Goal: Information Seeking & Learning: Learn about a topic

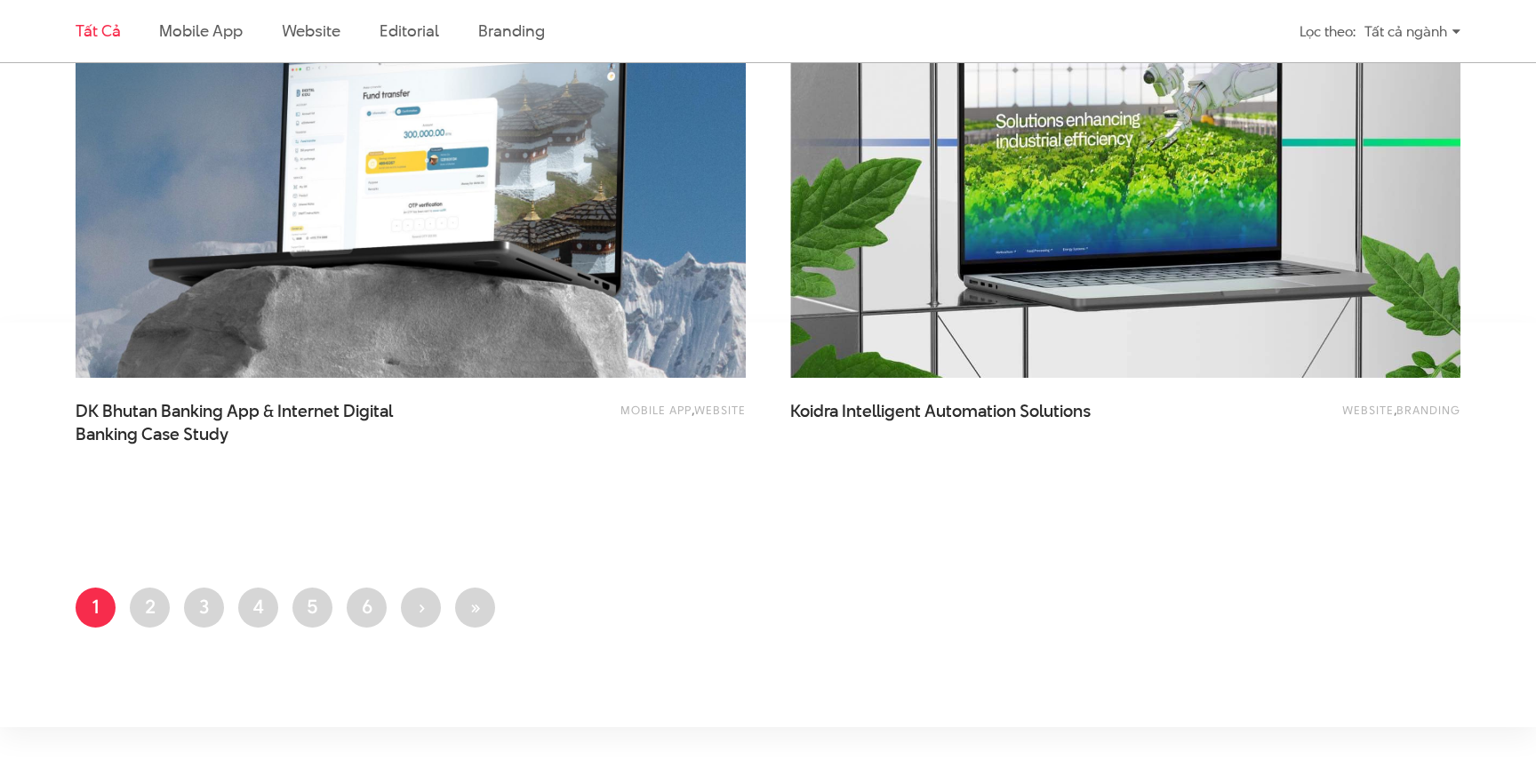
scroll to position [3881, 0]
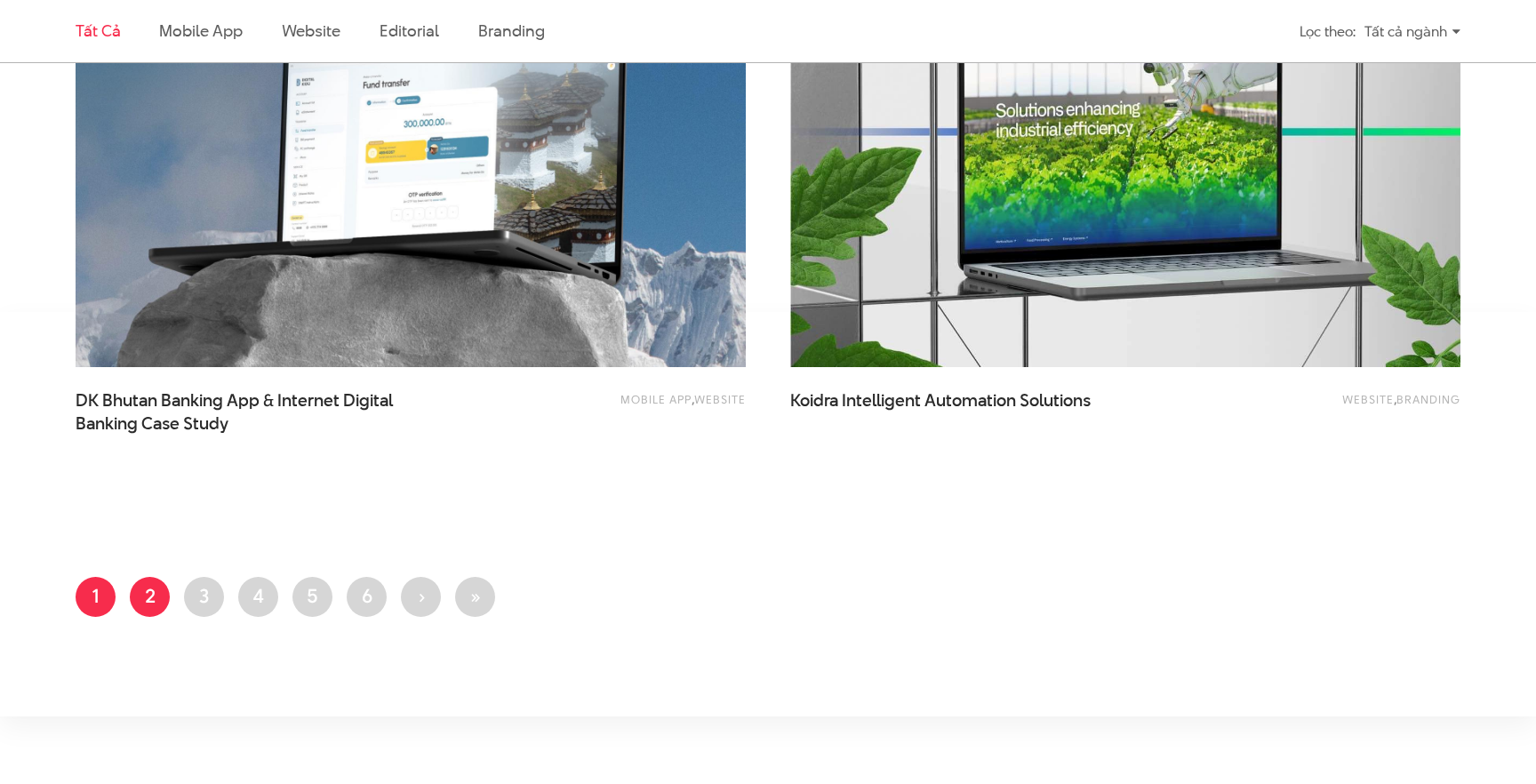
click at [155, 597] on link "Trang 2" at bounding box center [150, 597] width 40 height 40
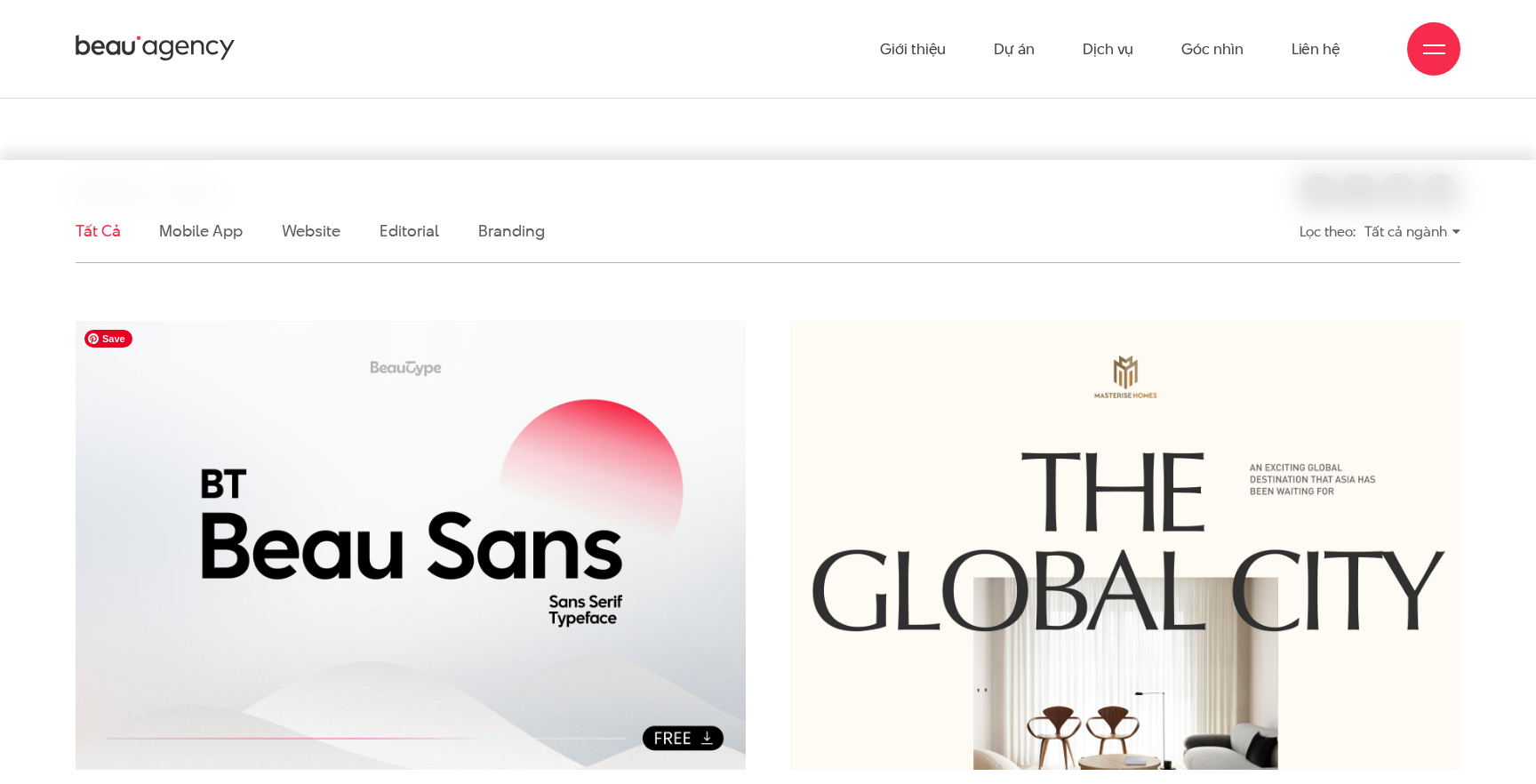
scroll to position [123, 0]
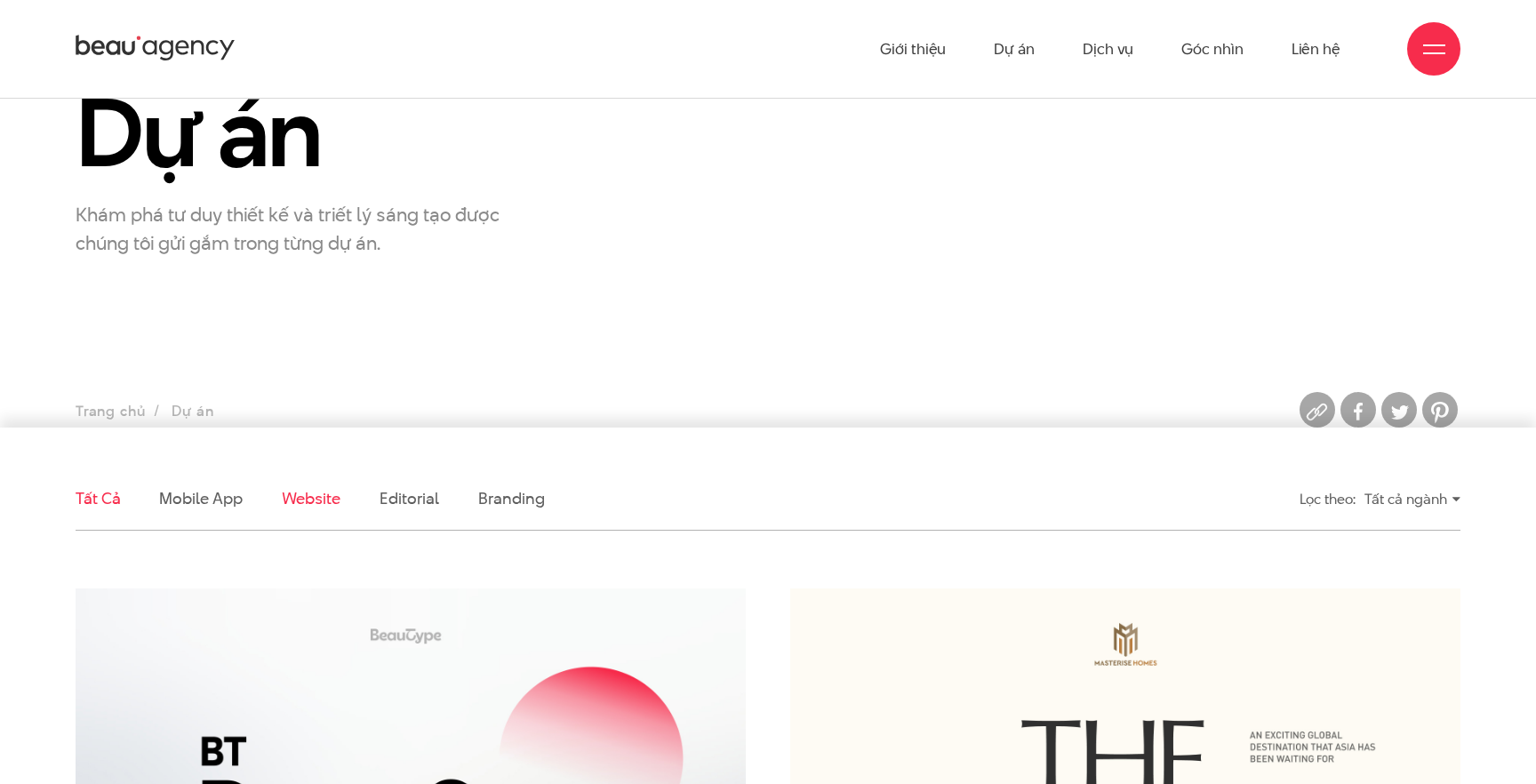
click at [322, 496] on link "Website" at bounding box center [310, 498] width 59 height 22
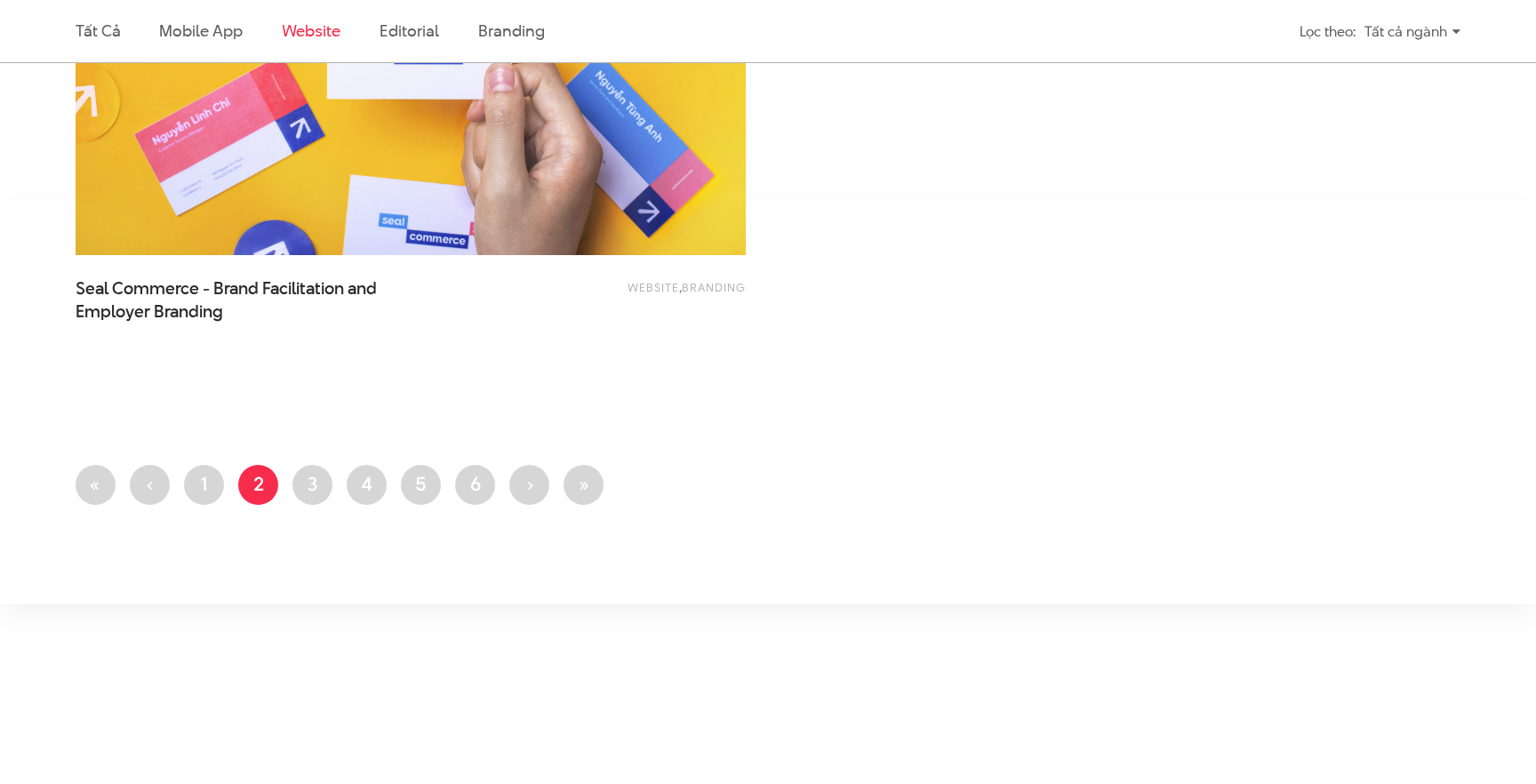
scroll to position [3998, 0]
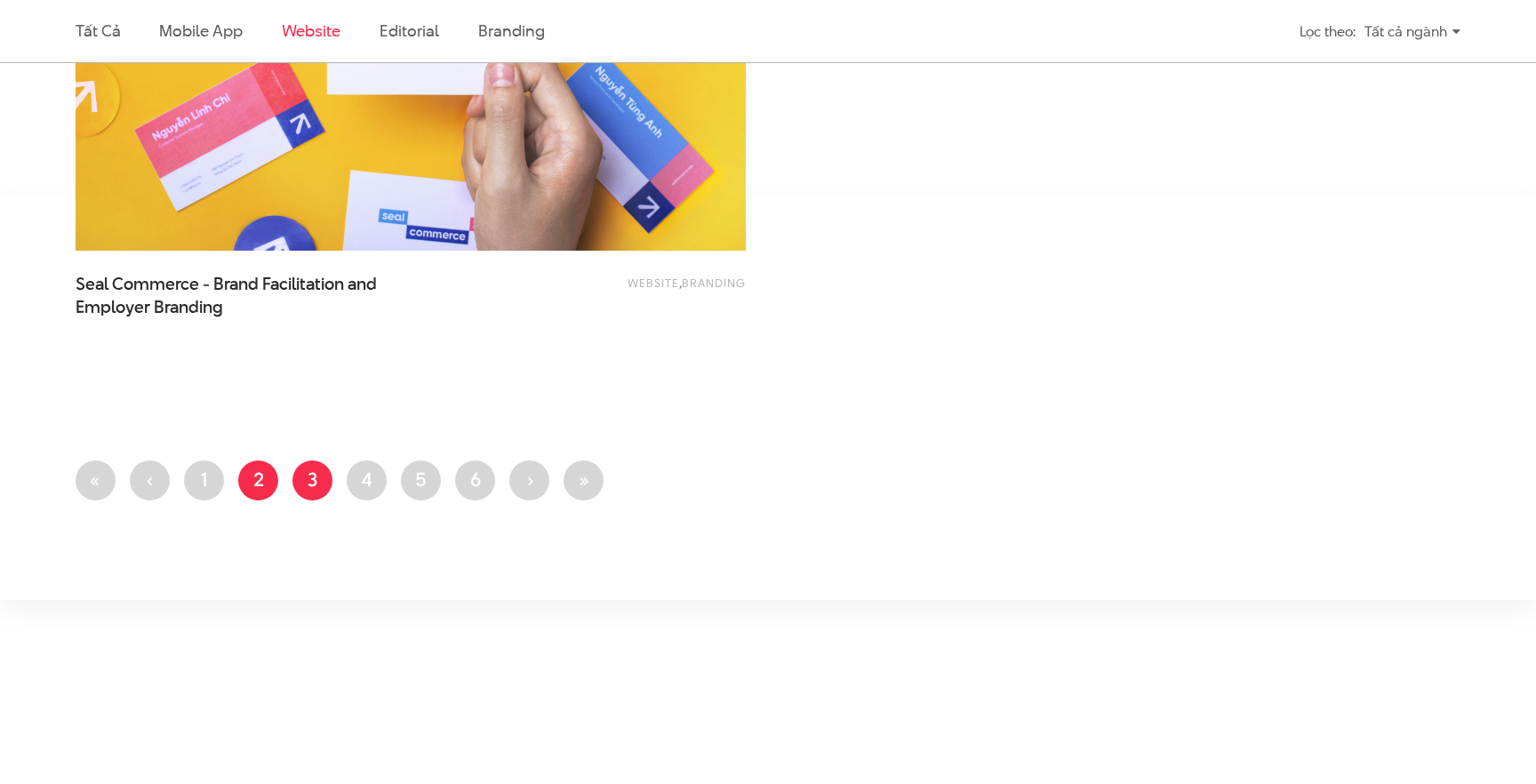
click at [315, 491] on link "Trang 3" at bounding box center [313, 481] width 40 height 40
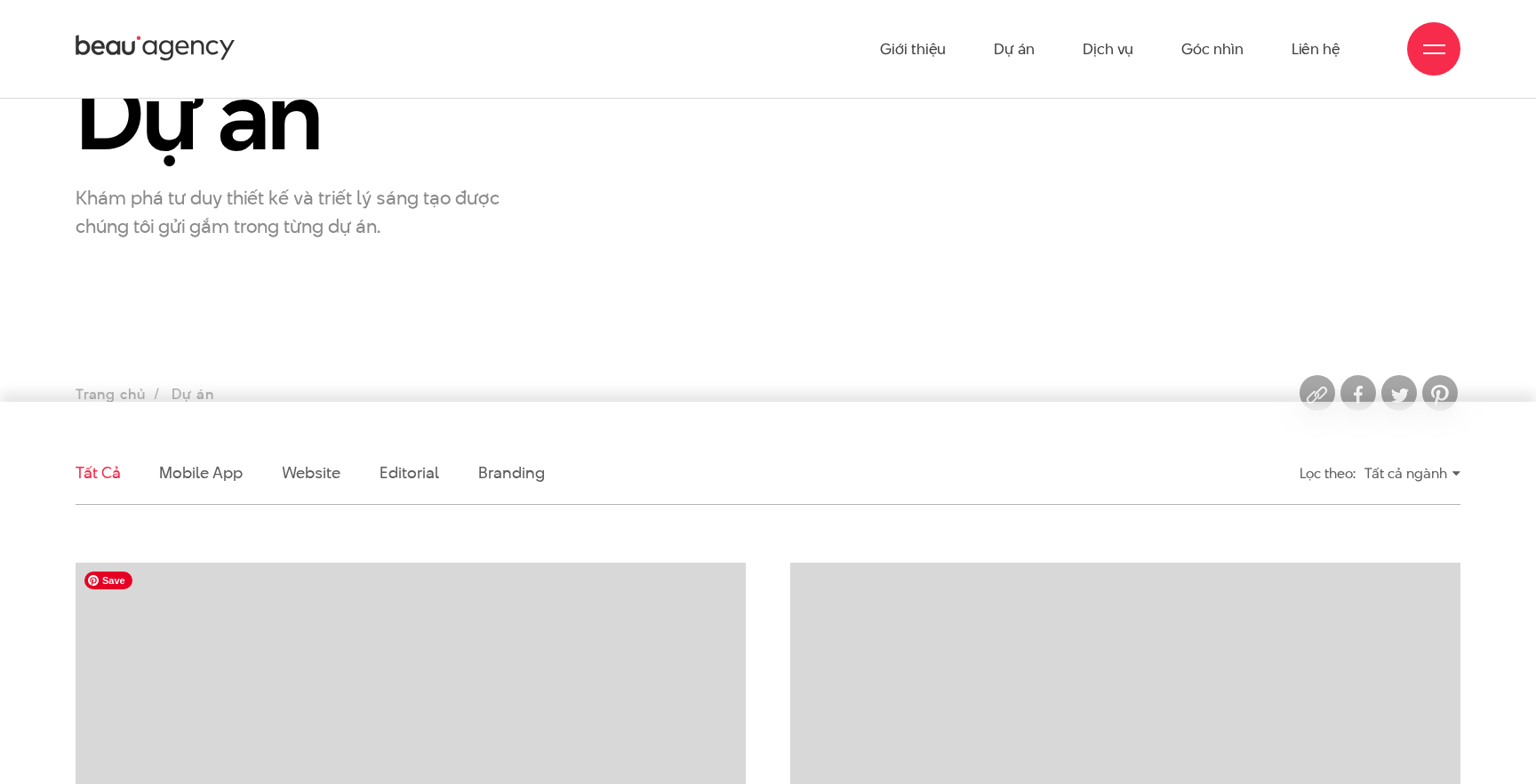
scroll to position [147, 0]
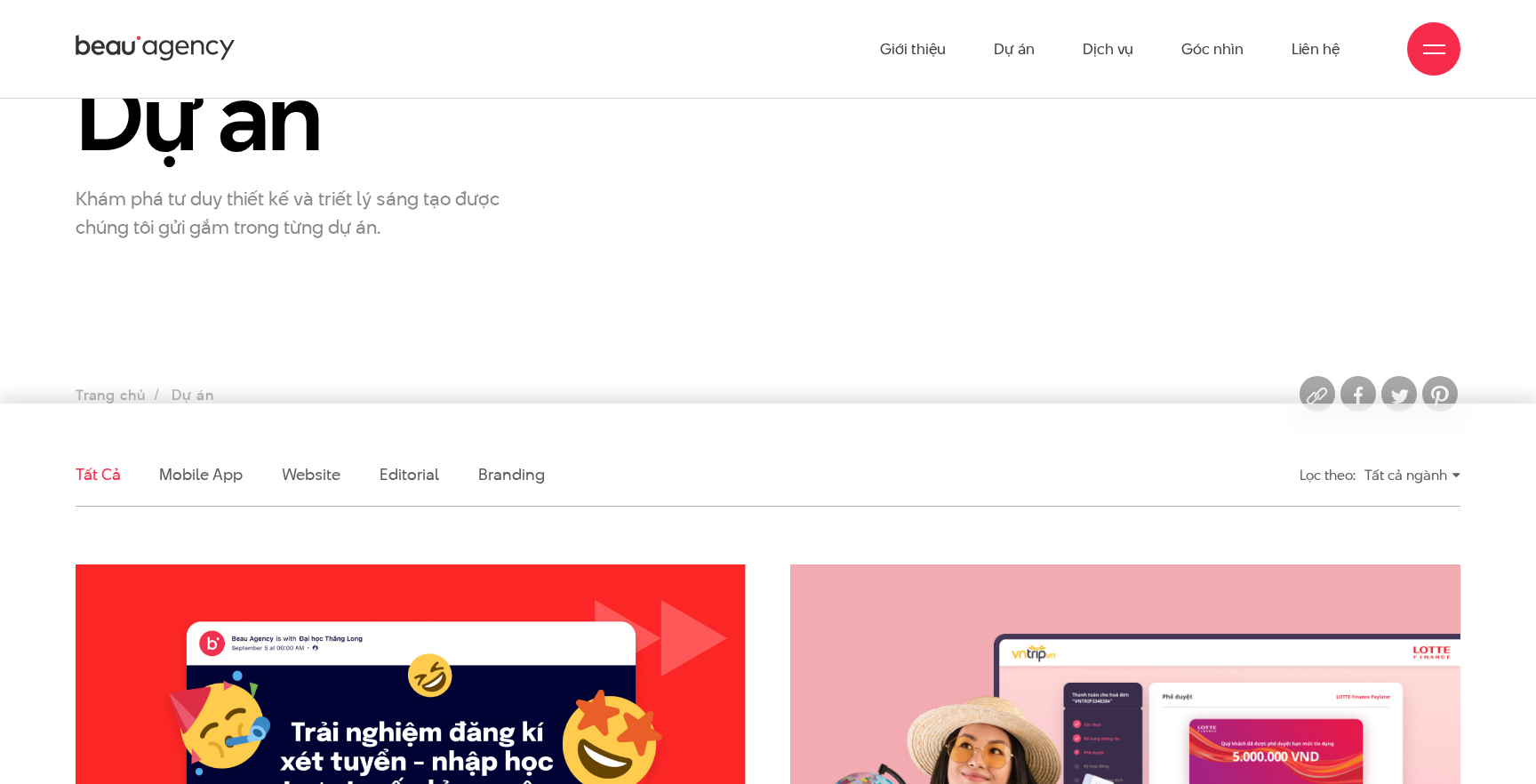
click at [309, 486] on li "Website" at bounding box center [310, 474] width 59 height 63
click at [305, 479] on link "Website" at bounding box center [310, 474] width 59 height 22
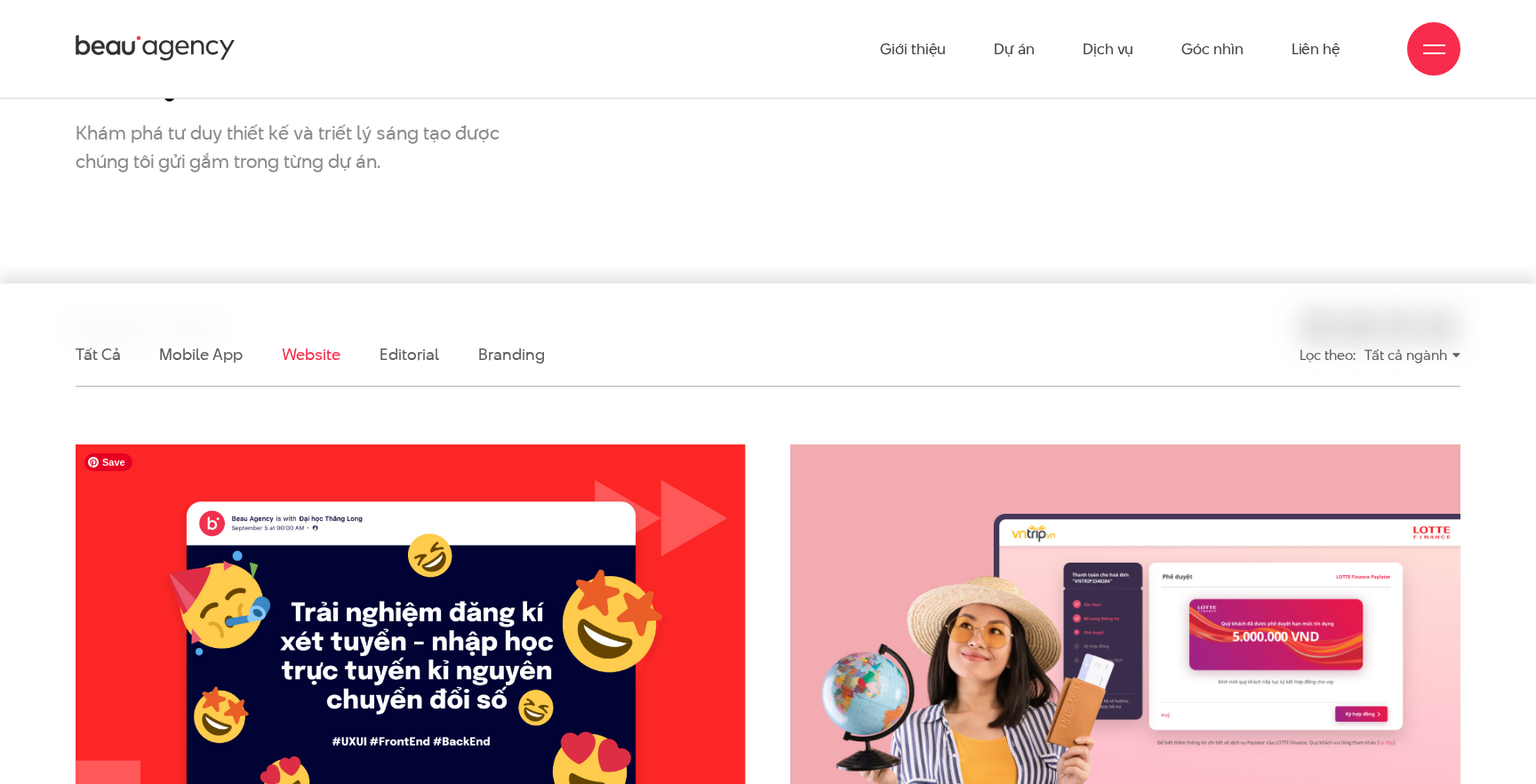
scroll to position [252, 0]
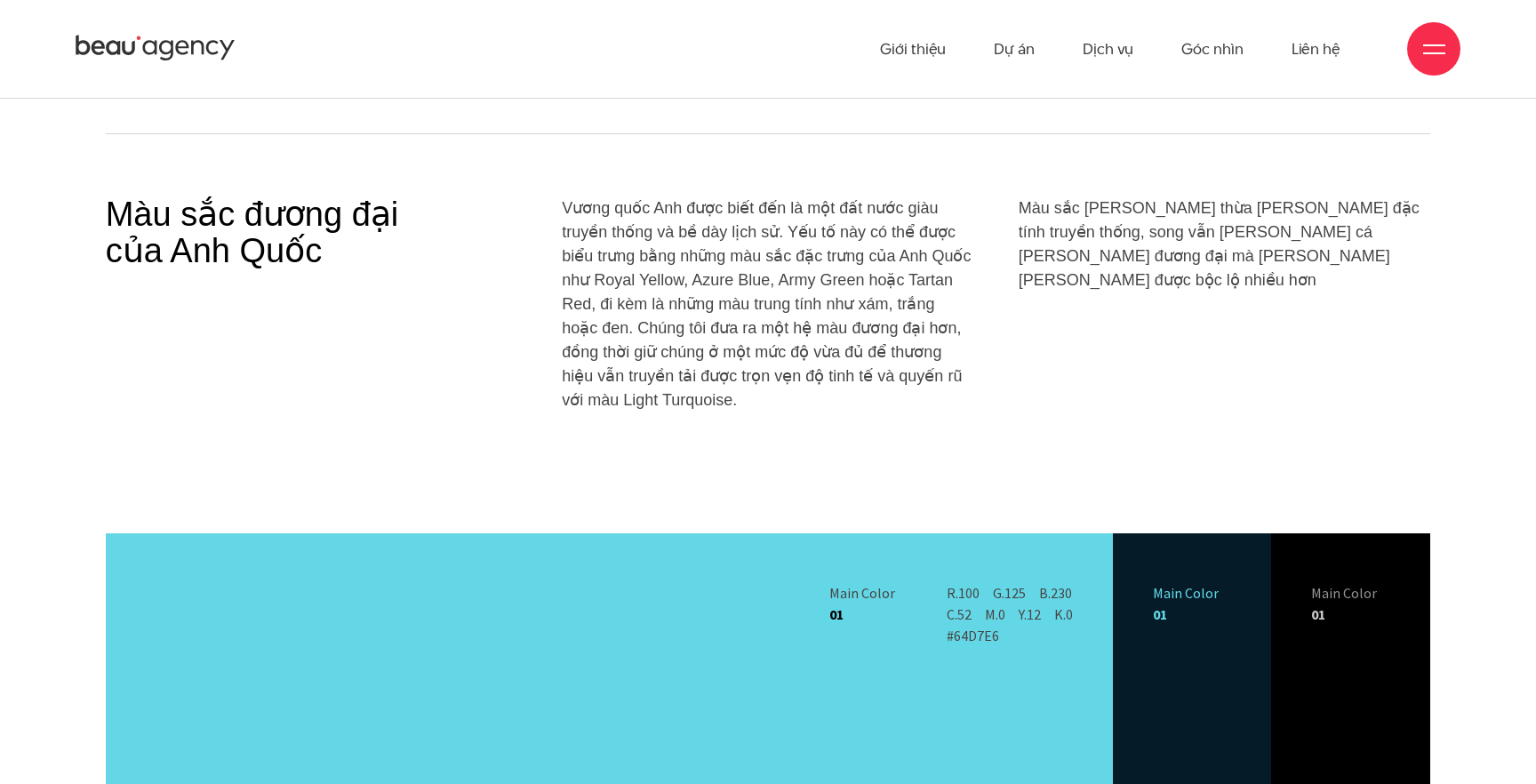
scroll to position [10724, 0]
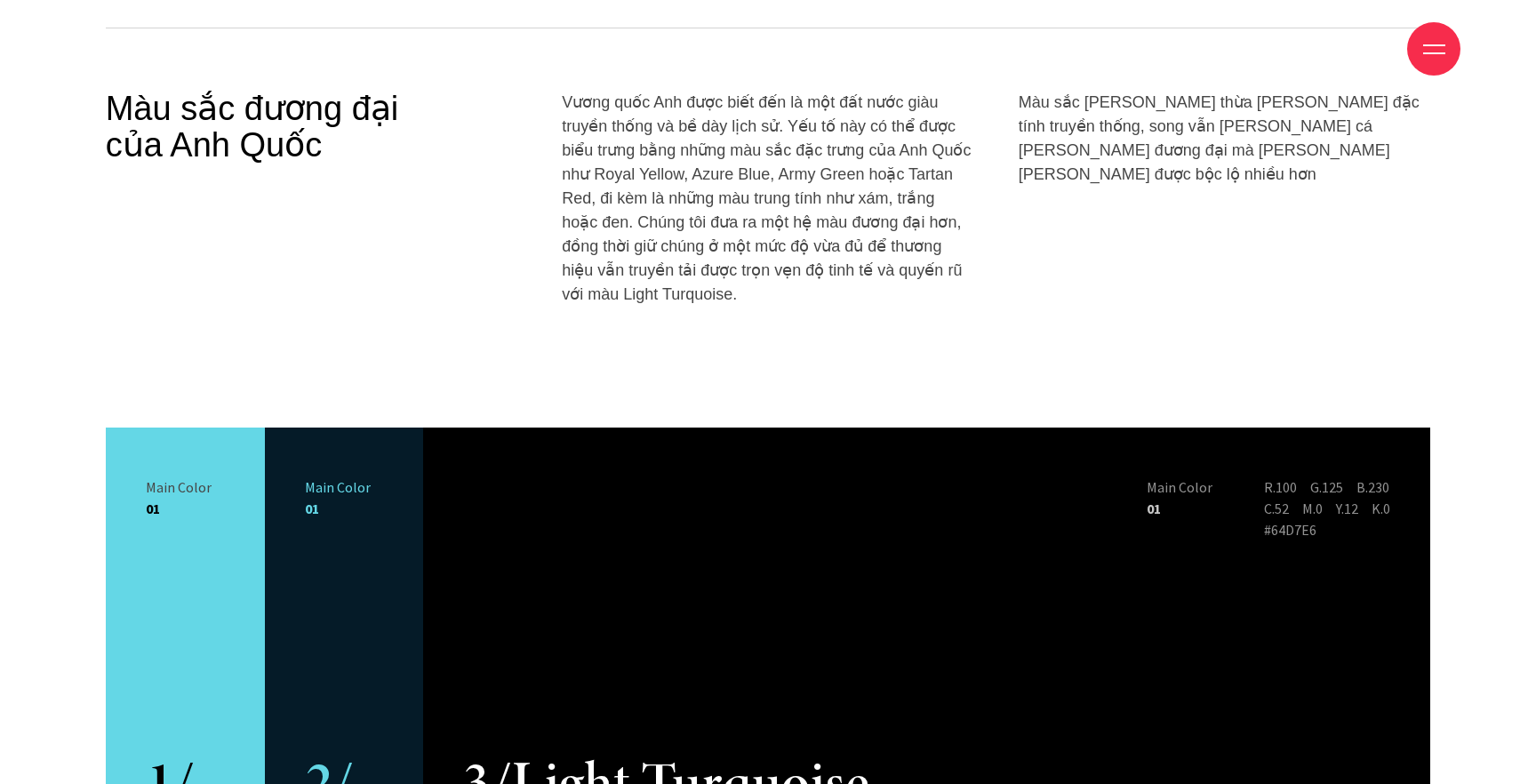
scroll to position [10879, 0]
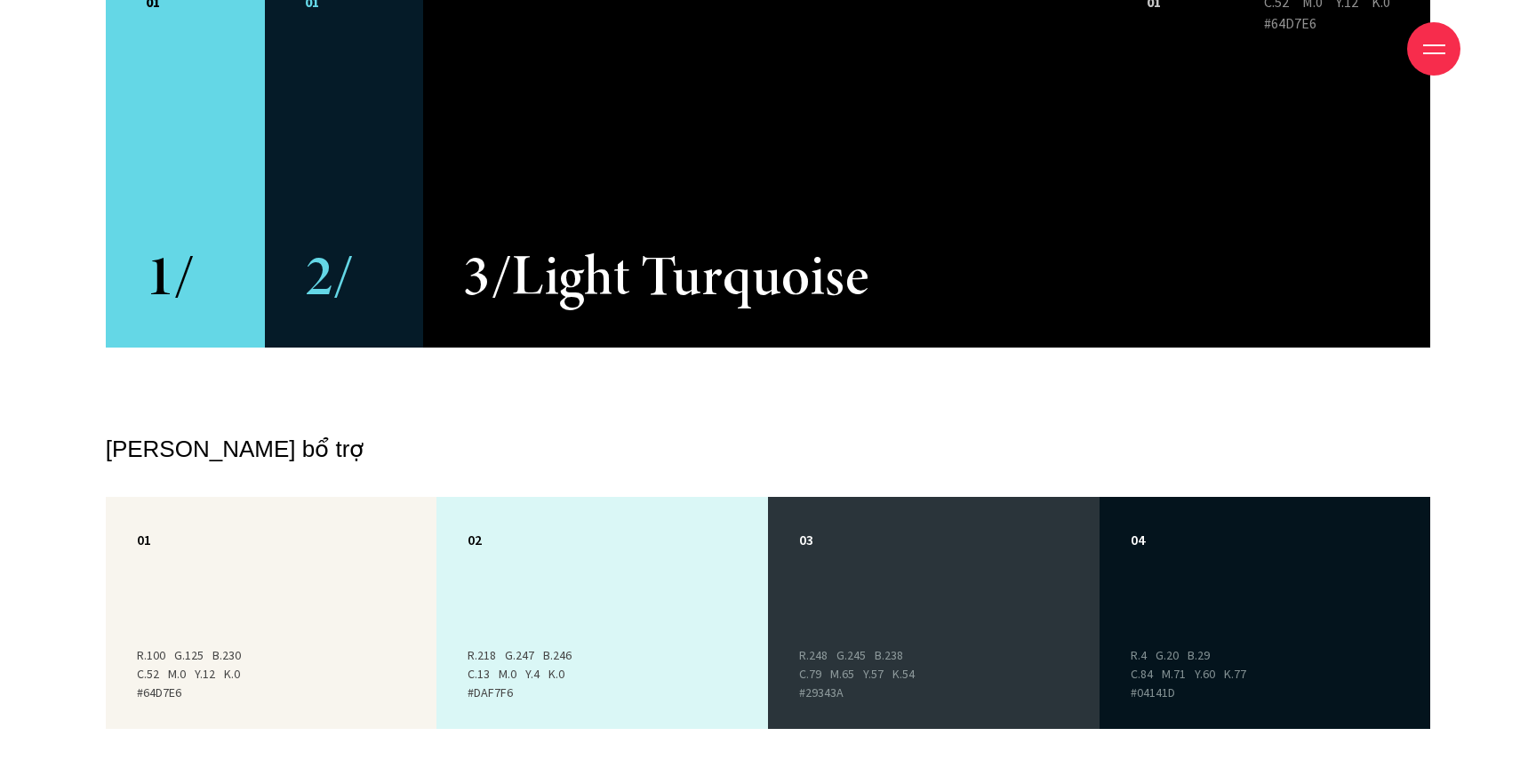
scroll to position [11395, 0]
